Goal: Task Accomplishment & Management: Use online tool/utility

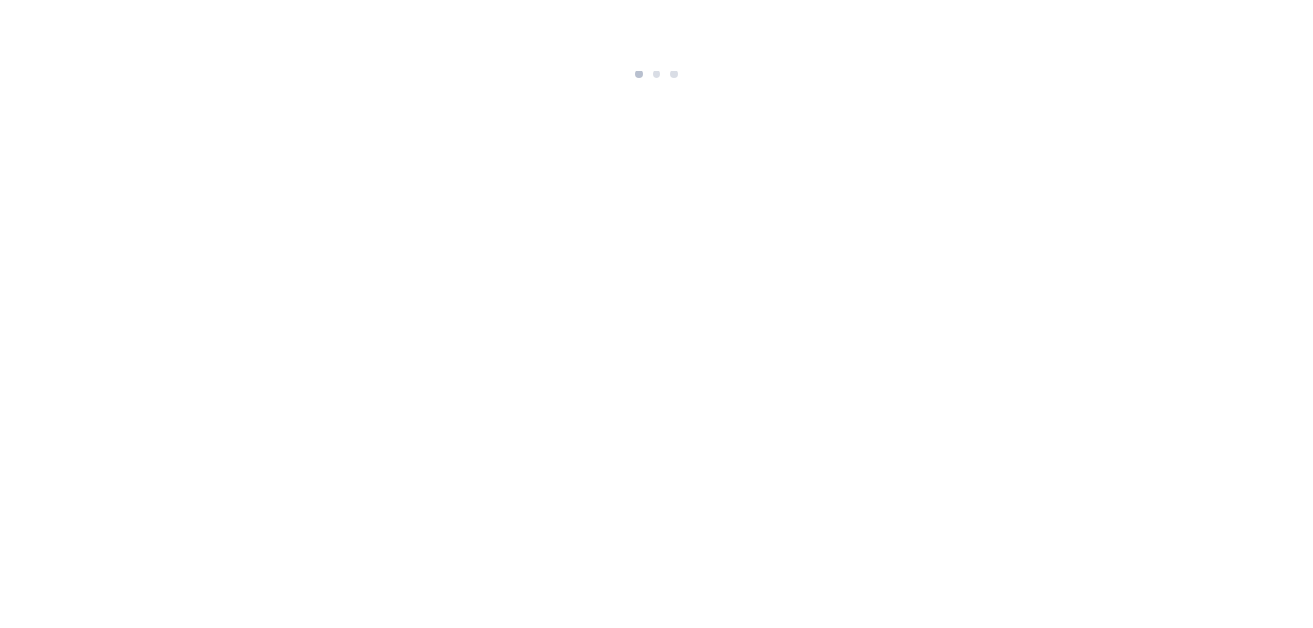
click at [702, 86] on html at bounding box center [656, 43] width 1313 height 86
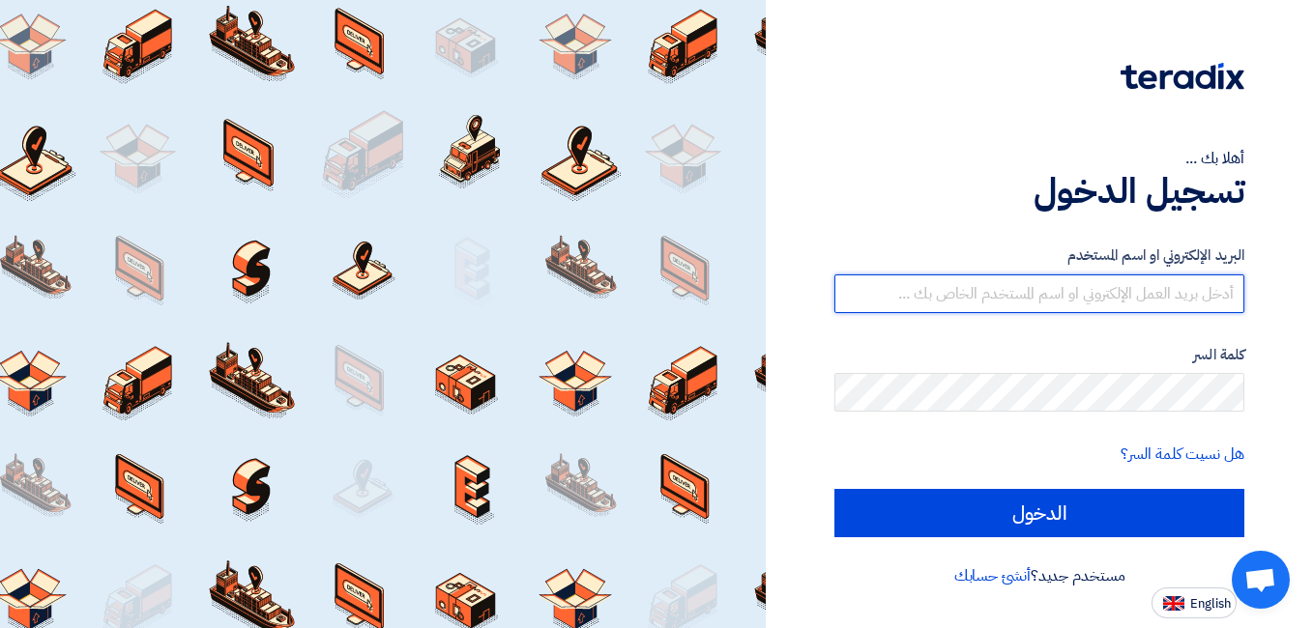
type input "[EMAIL_ADDRESS][DOMAIN_NAME]"
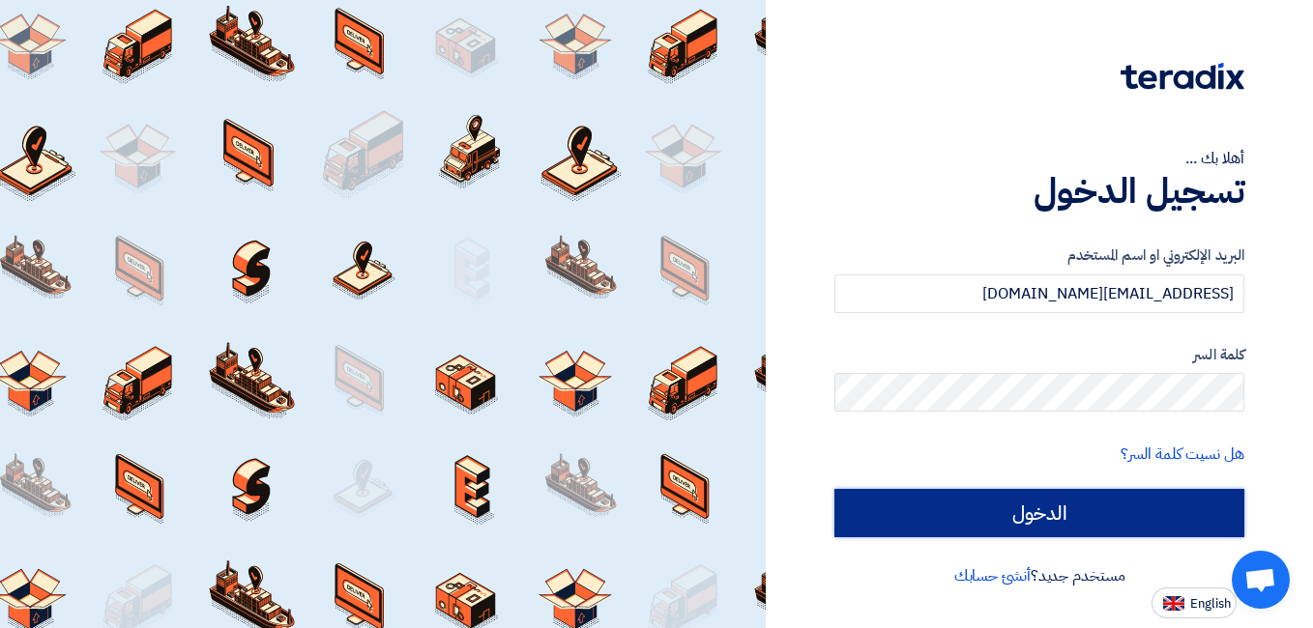
click at [1042, 528] on input "الدخول" at bounding box center [1039, 513] width 410 height 48
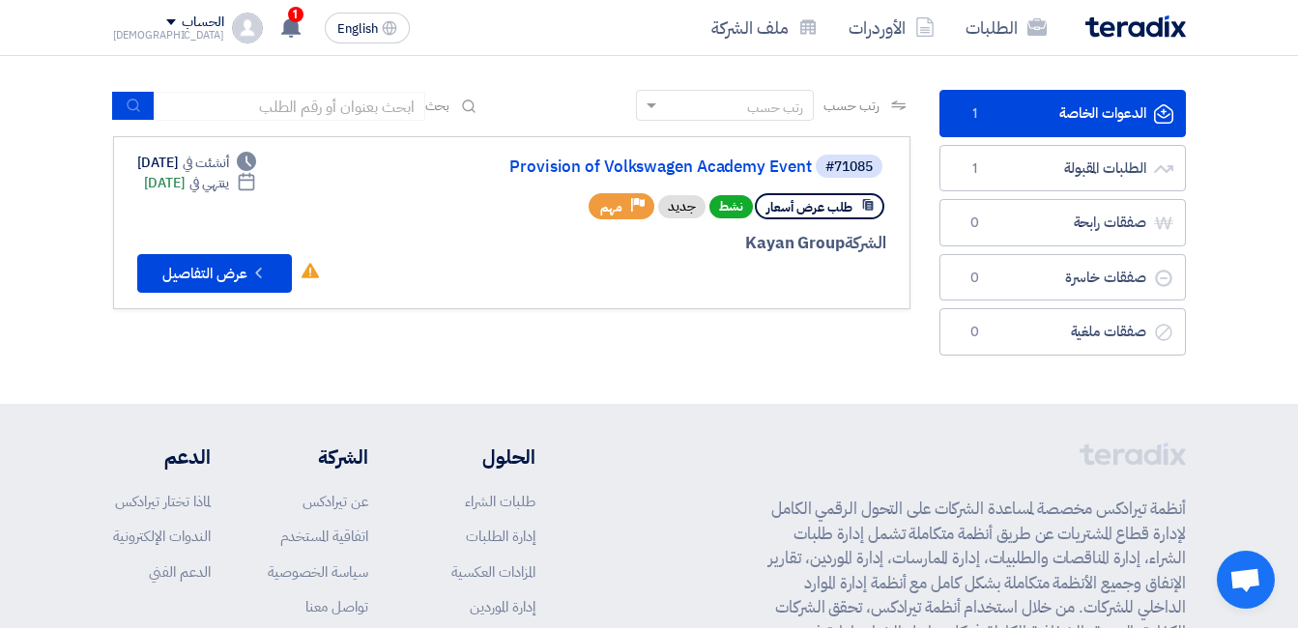
scroll to position [103, 0]
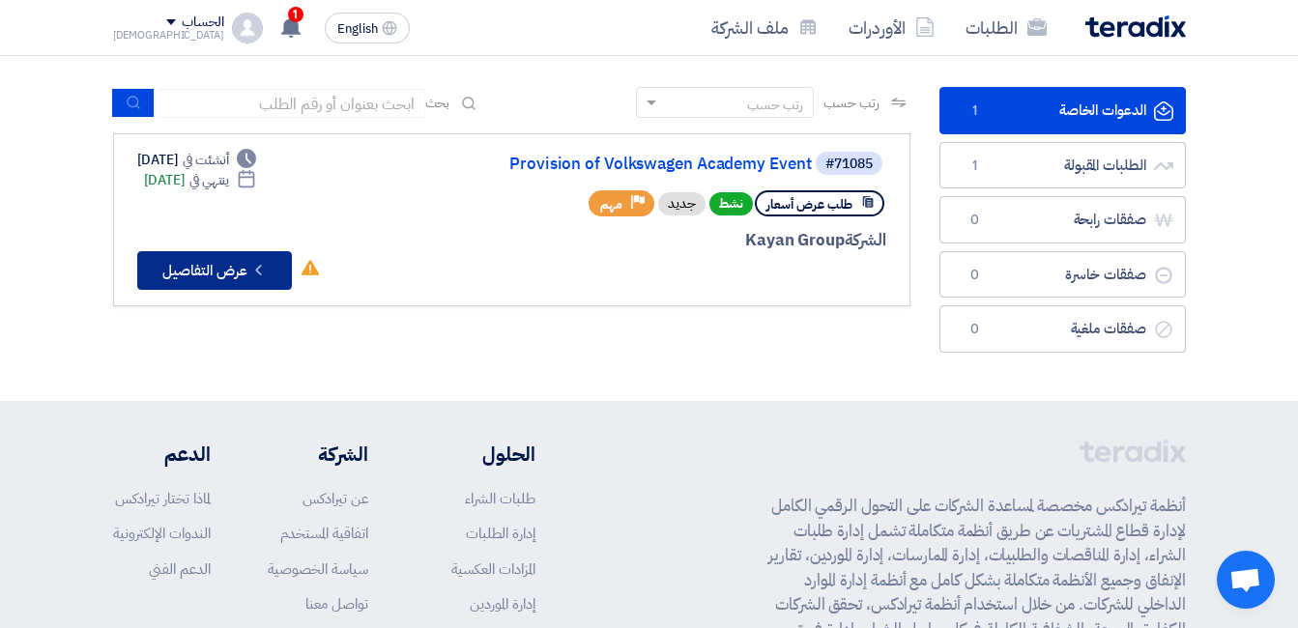
click at [199, 269] on button "Check details عرض التفاصيل" at bounding box center [214, 270] width 155 height 39
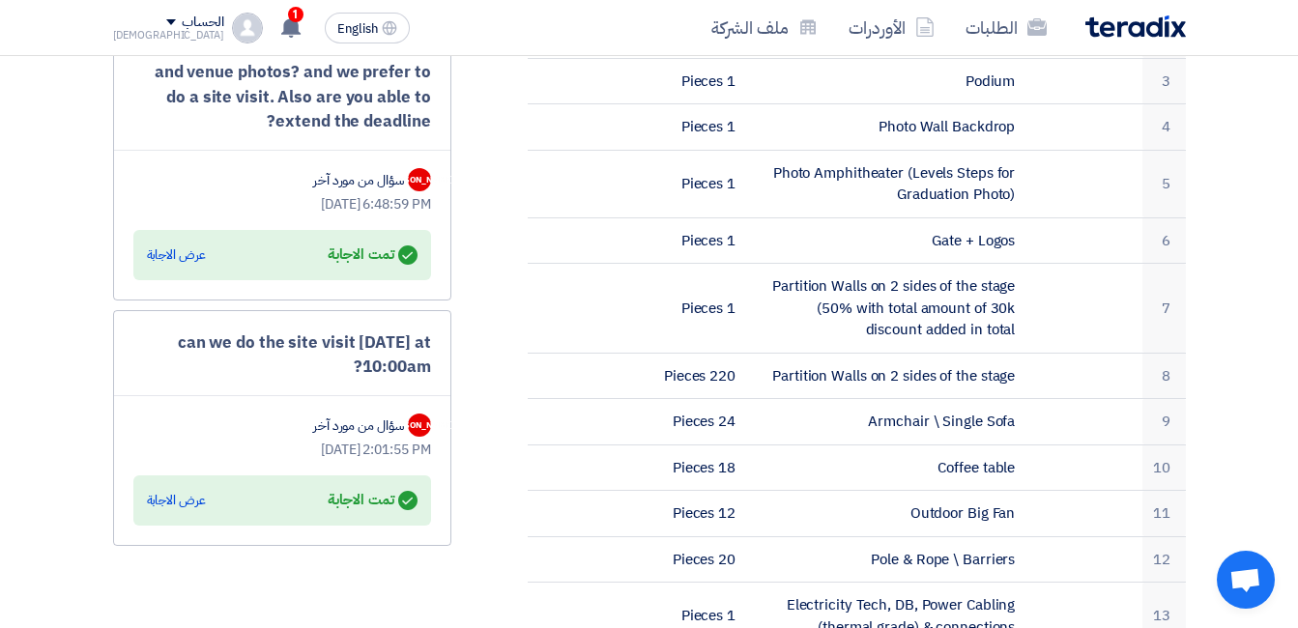
scroll to position [879, 0]
